Goal: Information Seeking & Learning: Learn about a topic

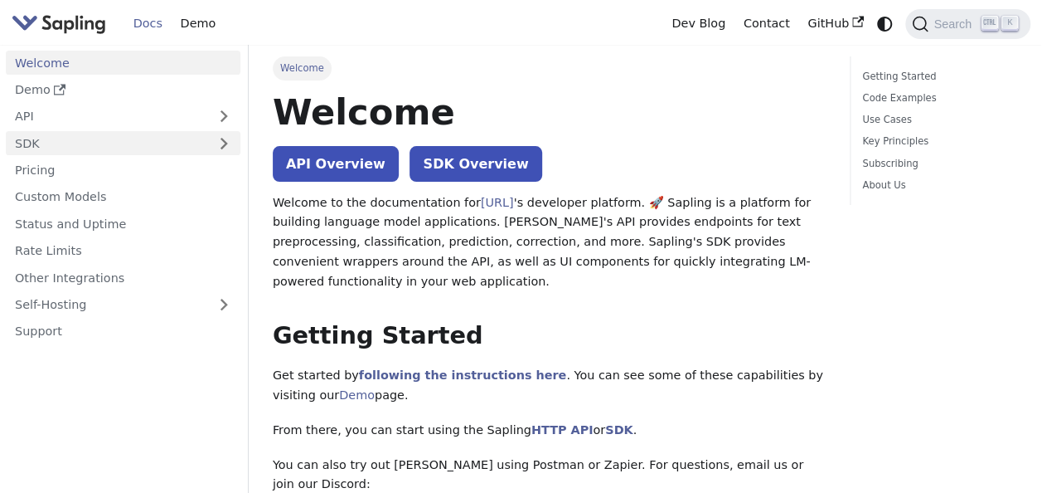
click at [206, 131] on link "SDK" at bounding box center [106, 143] width 201 height 24
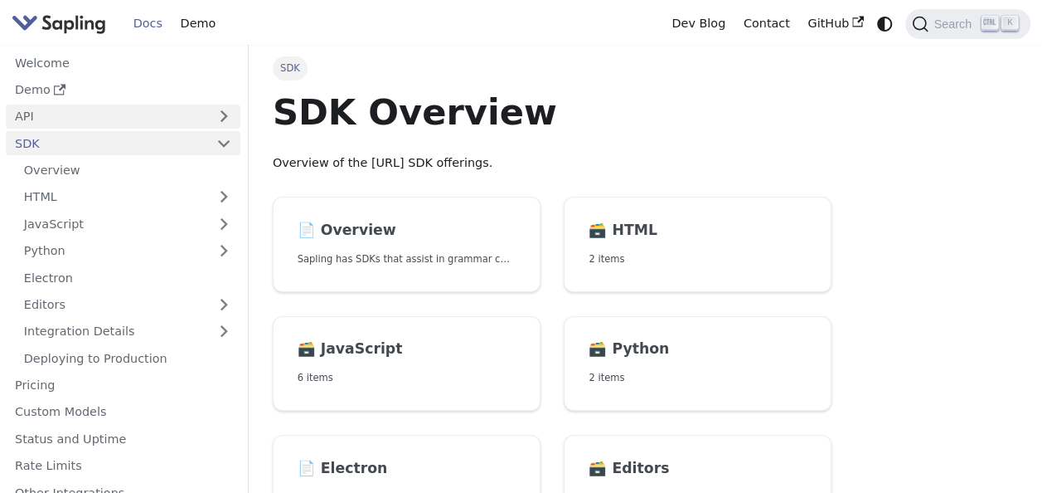
click at [206, 119] on link "API" at bounding box center [106, 116] width 201 height 24
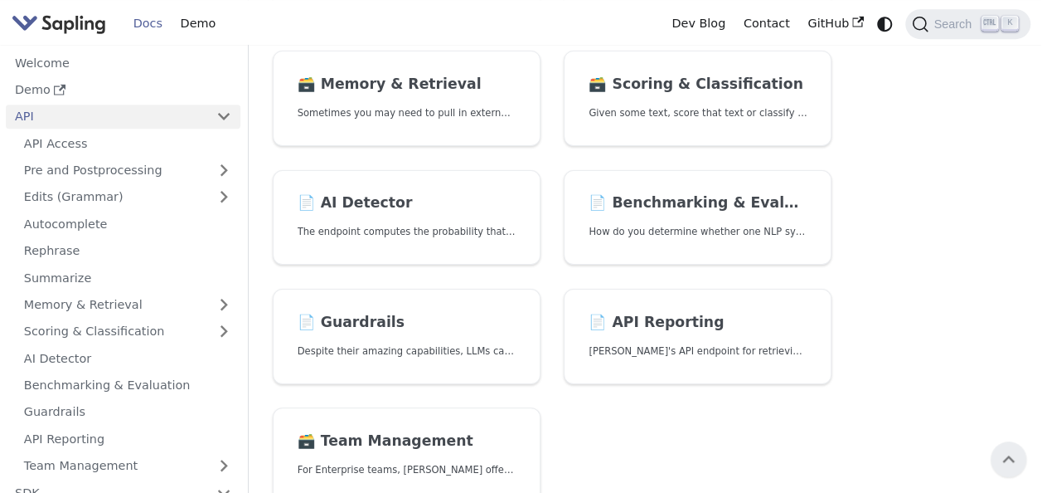
scroll to position [415, 0]
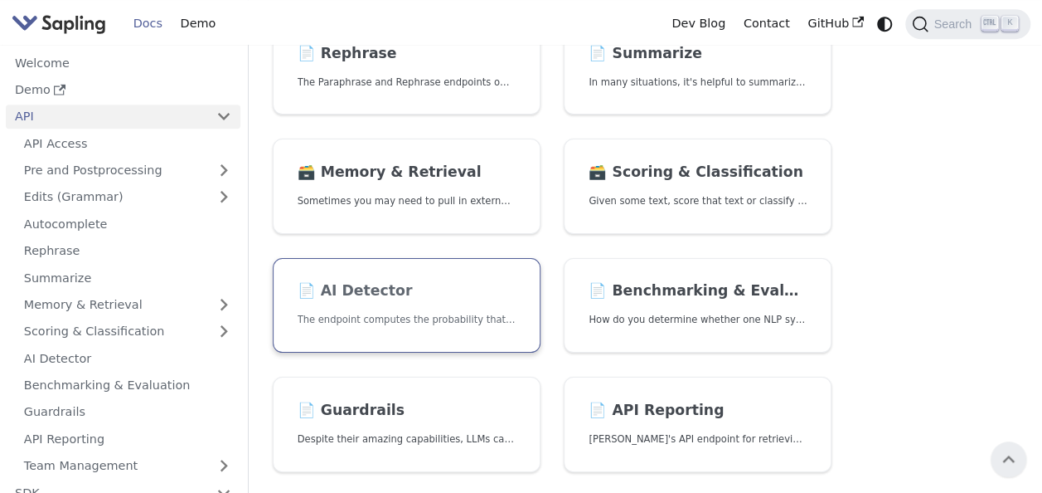
click at [409, 312] on p "The endpoint computes the probability that a piece of text is AI-generated," at bounding box center [407, 320] width 218 height 16
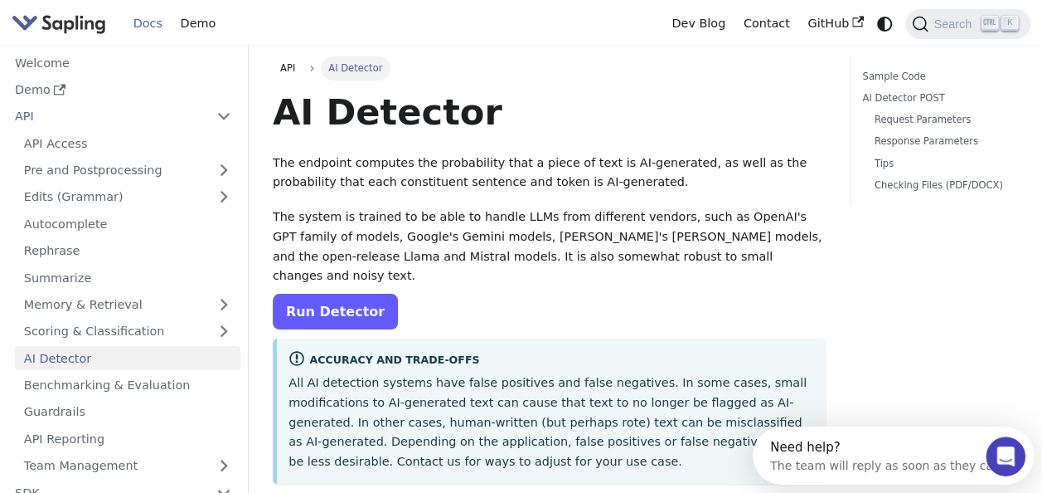
click at [294, 300] on link "Run Detector" at bounding box center [335, 312] width 125 height 36
